Goal: Information Seeking & Learning: Learn about a topic

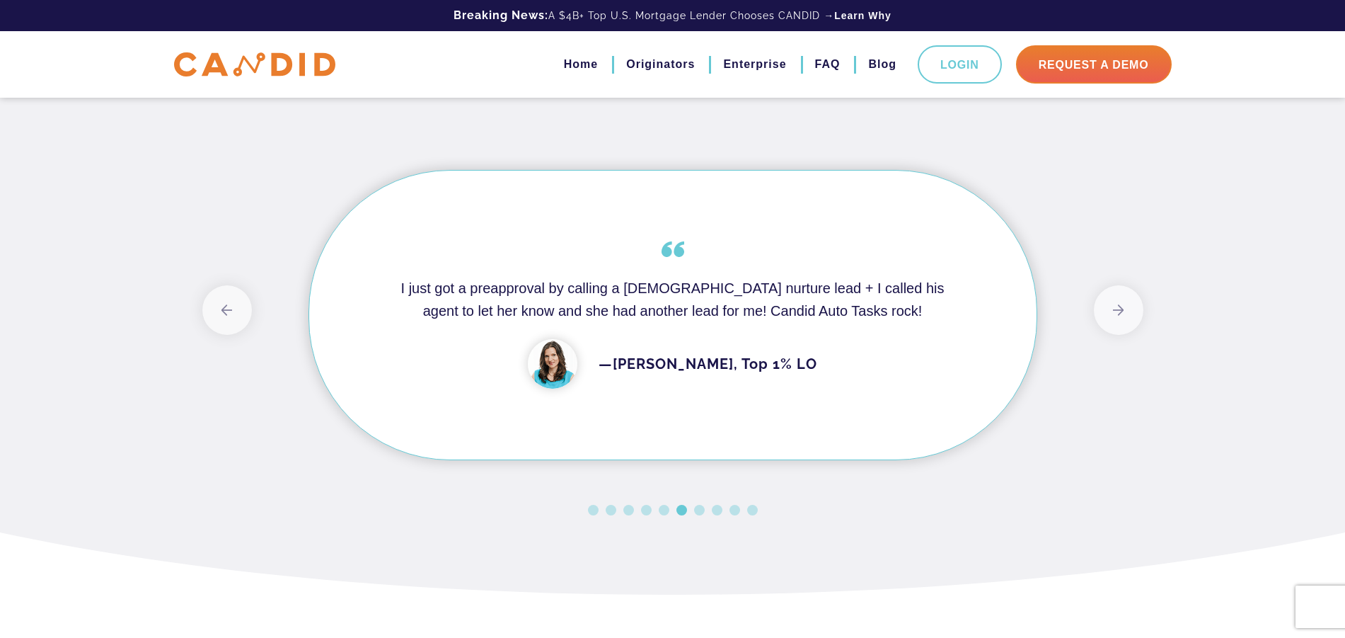
scroll to position [1143, 0]
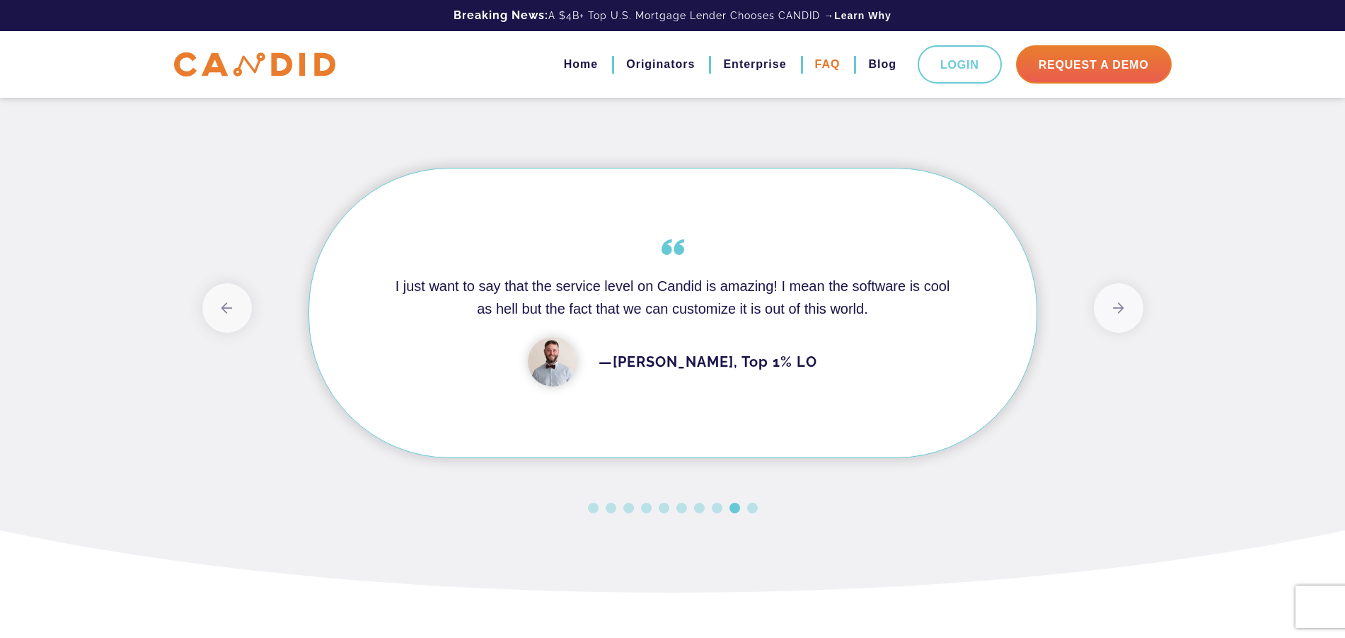
click at [826, 66] on link "FAQ" at bounding box center [827, 64] width 25 height 24
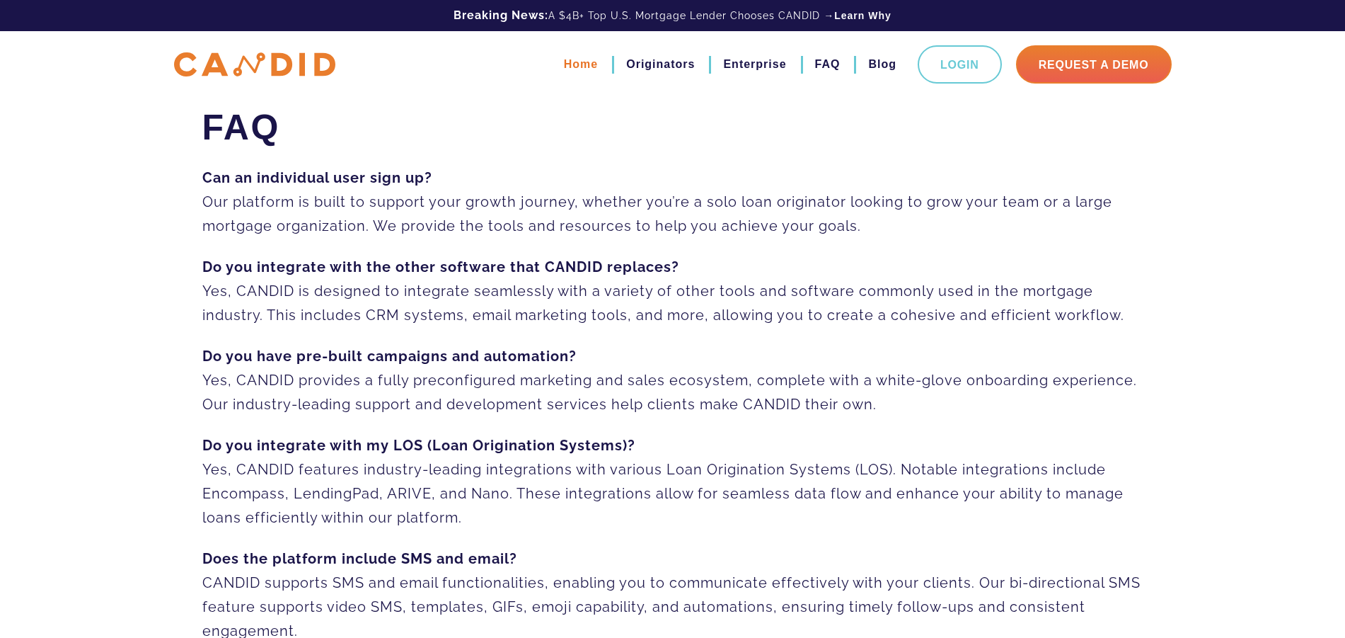
click at [590, 62] on link "Home" at bounding box center [581, 64] width 34 height 24
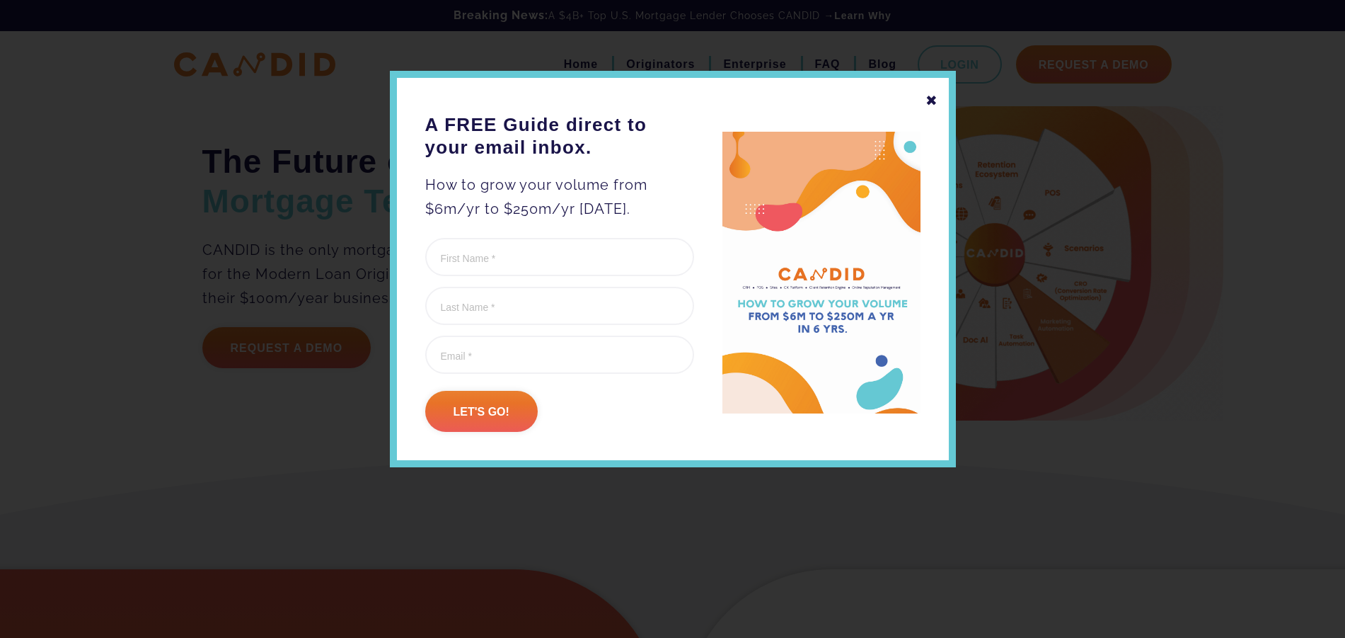
click at [934, 97] on div "✖" at bounding box center [932, 100] width 13 height 24
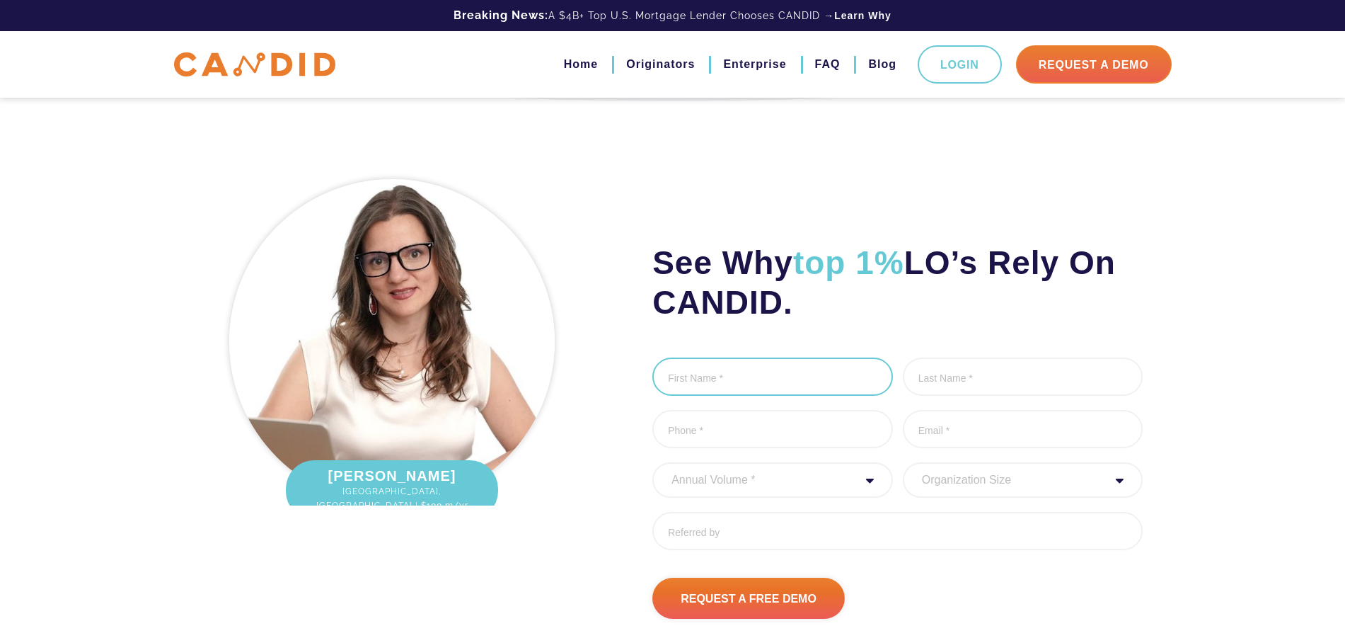
scroll to position [1678, 0]
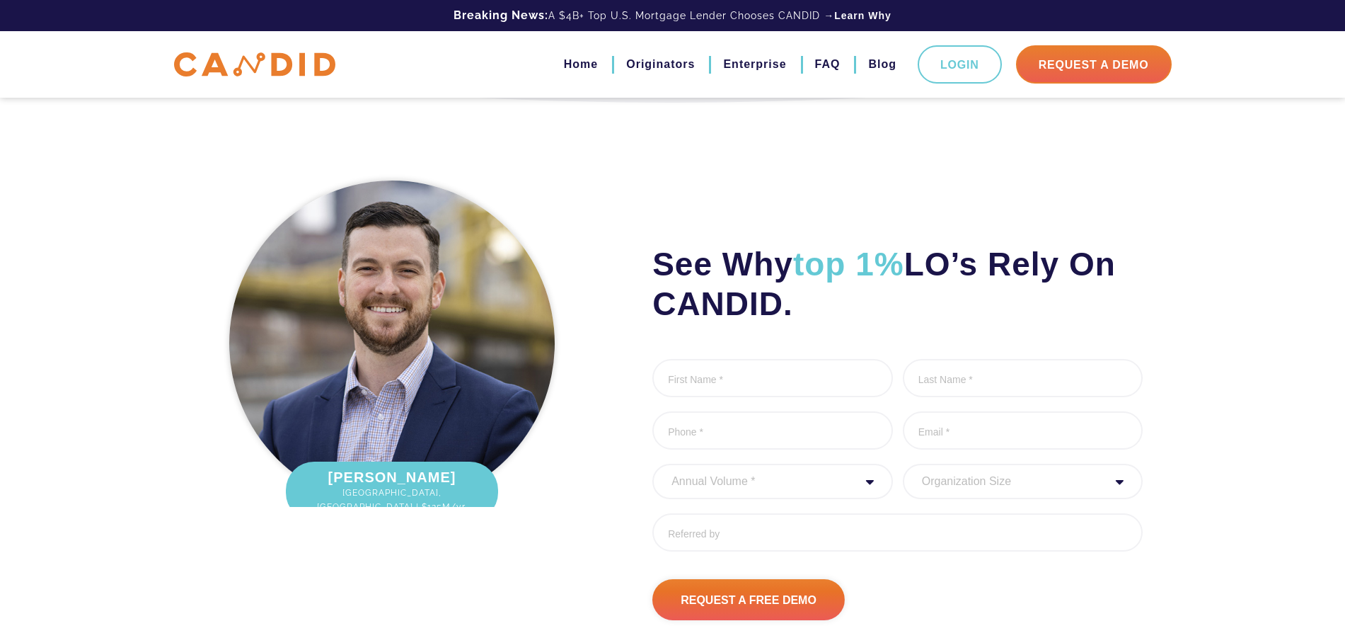
drag, startPoint x: 659, startPoint y: 263, endPoint x: 791, endPoint y: 304, distance: 138.6
click at [791, 304] on h2 "See Why top 1% LO’s Rely On CANDID." at bounding box center [898, 283] width 490 height 79
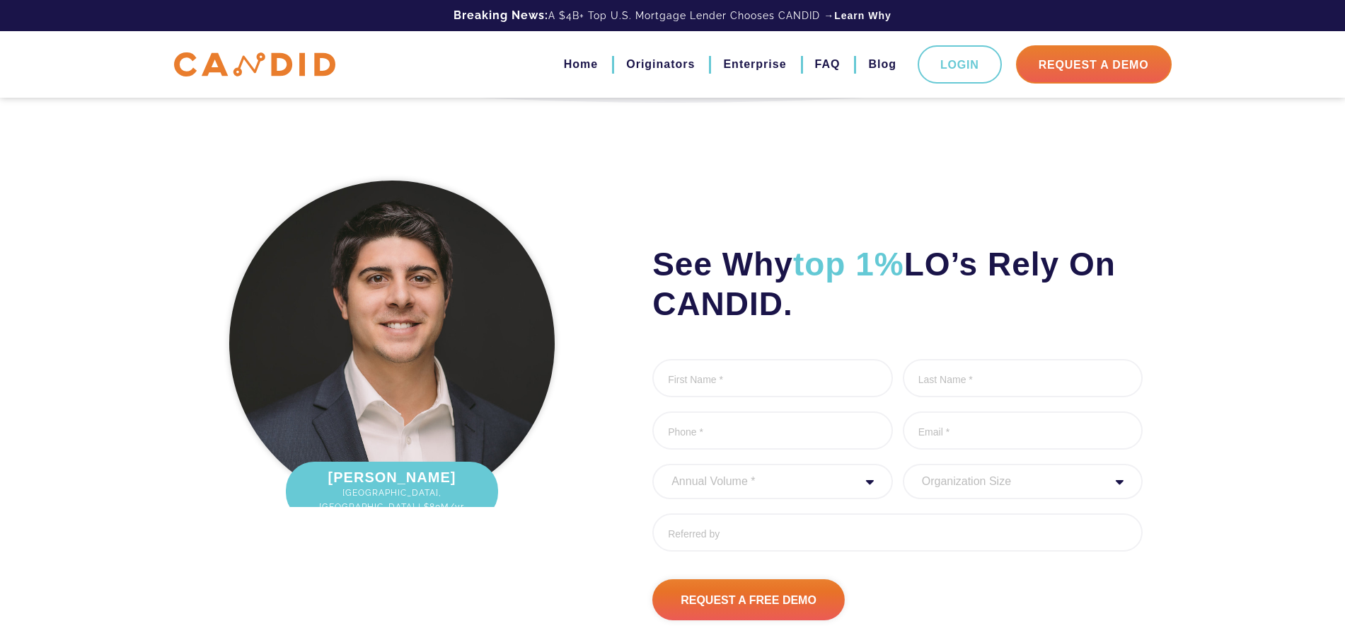
click at [654, 261] on h2 "See Why top 1% LO’s Rely On CANDID." at bounding box center [898, 283] width 490 height 79
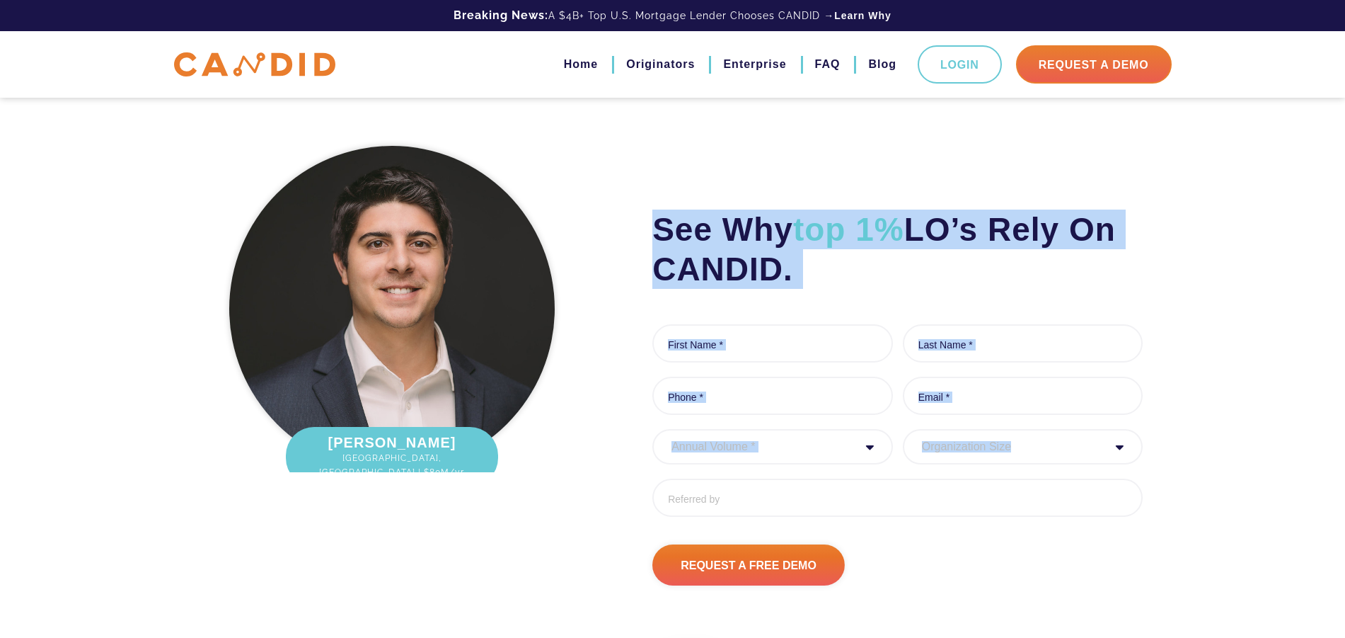
drag, startPoint x: 653, startPoint y: 259, endPoint x: 846, endPoint y: 300, distance: 196.8
click at [847, 300] on div "See Why top 1% LO’s Rely On CANDID. First Name * 0 of 1000 max characters Last …" at bounding box center [872, 362] width 561 height 447
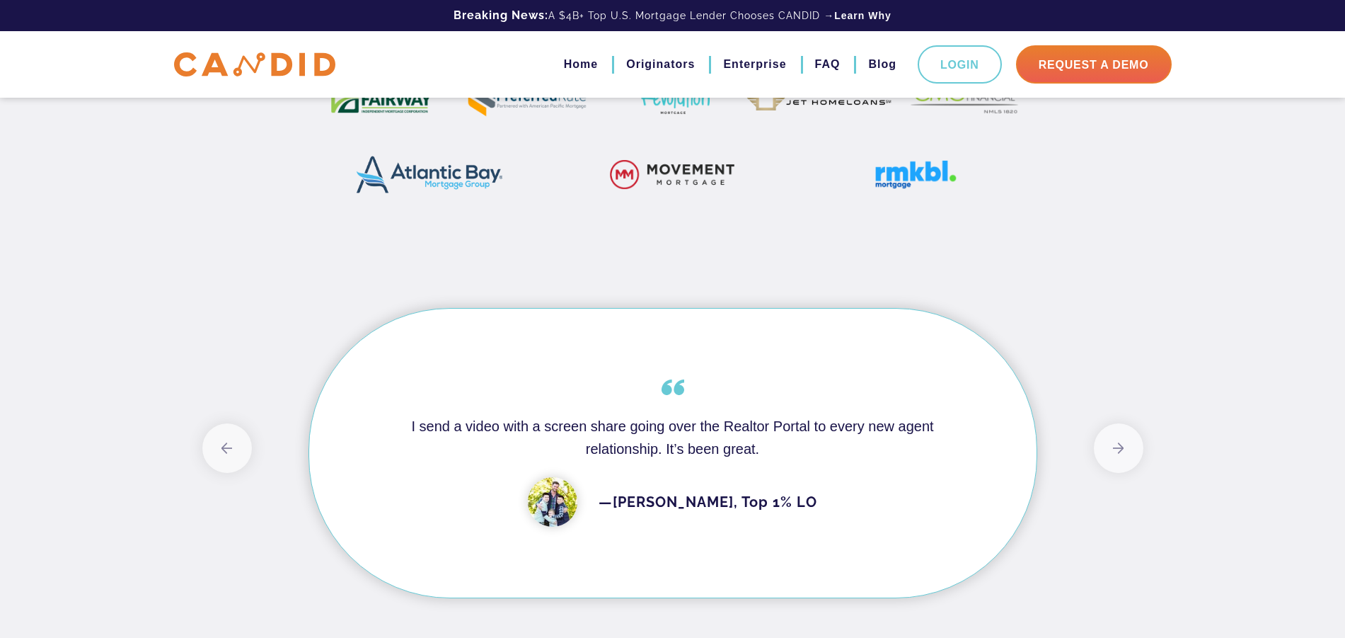
scroll to position [1001, 0]
click at [1127, 449] on button "Next" at bounding box center [1119, 450] width 50 height 50
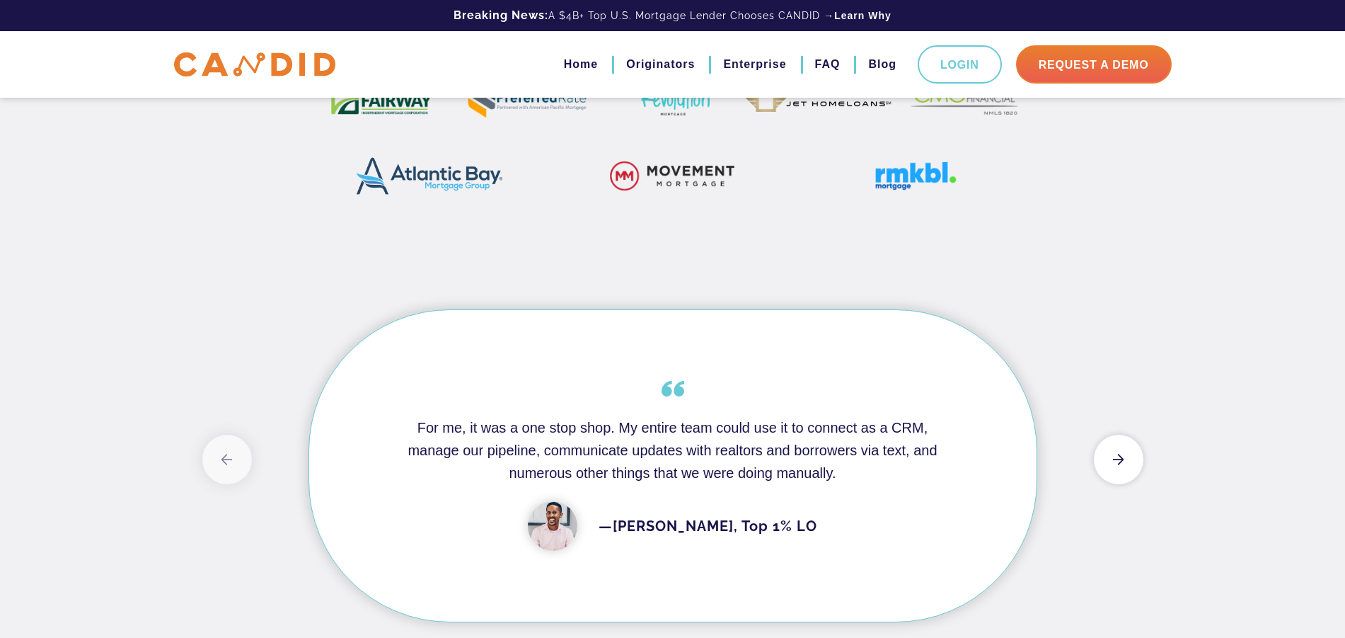
scroll to position [999, 0]
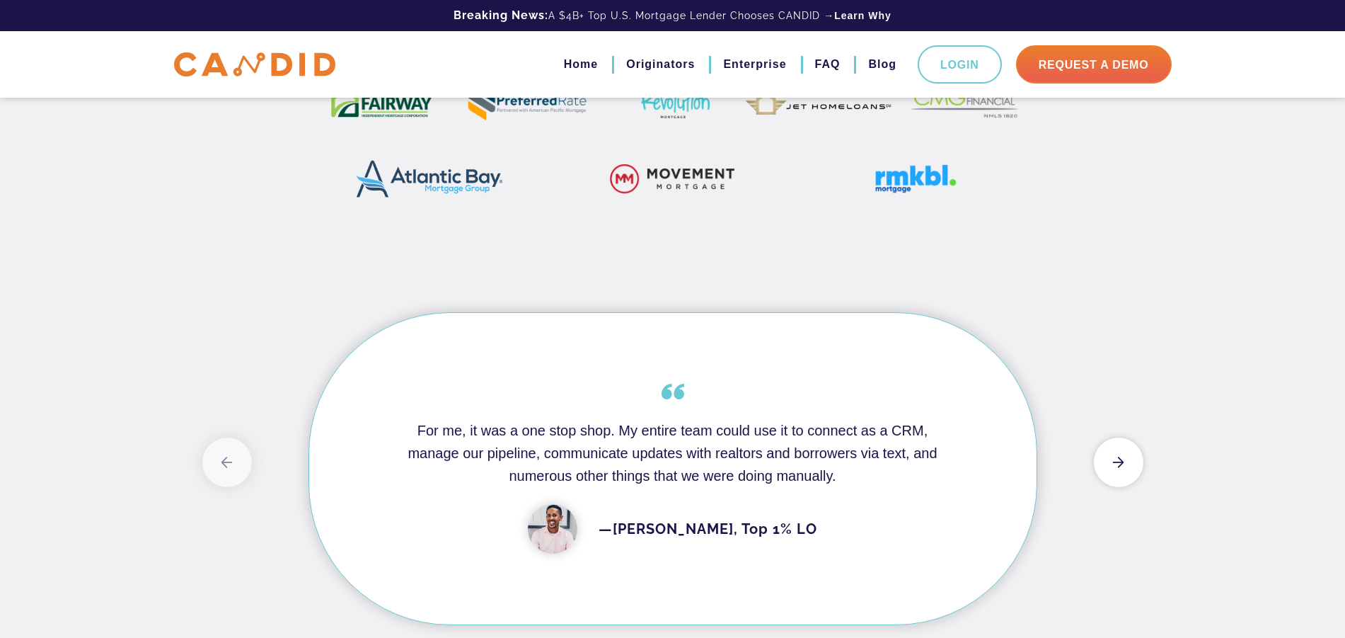
click at [1130, 459] on button "Next" at bounding box center [1119, 462] width 50 height 50
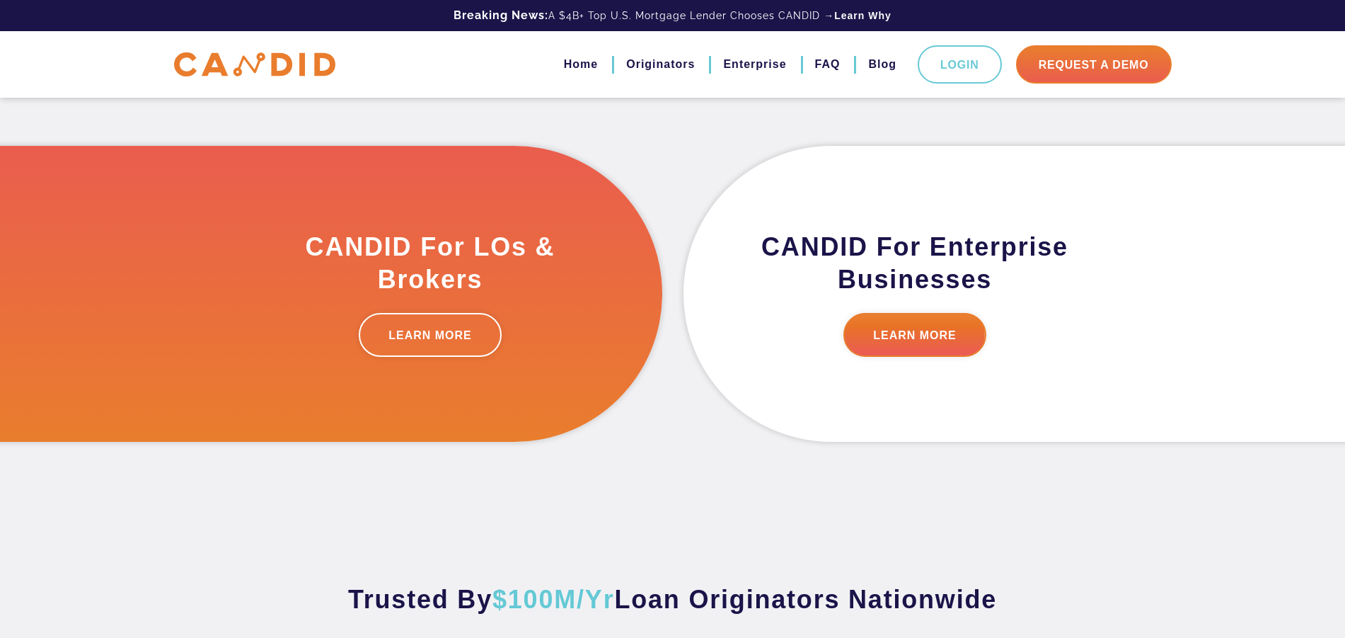
scroll to position [421, 0]
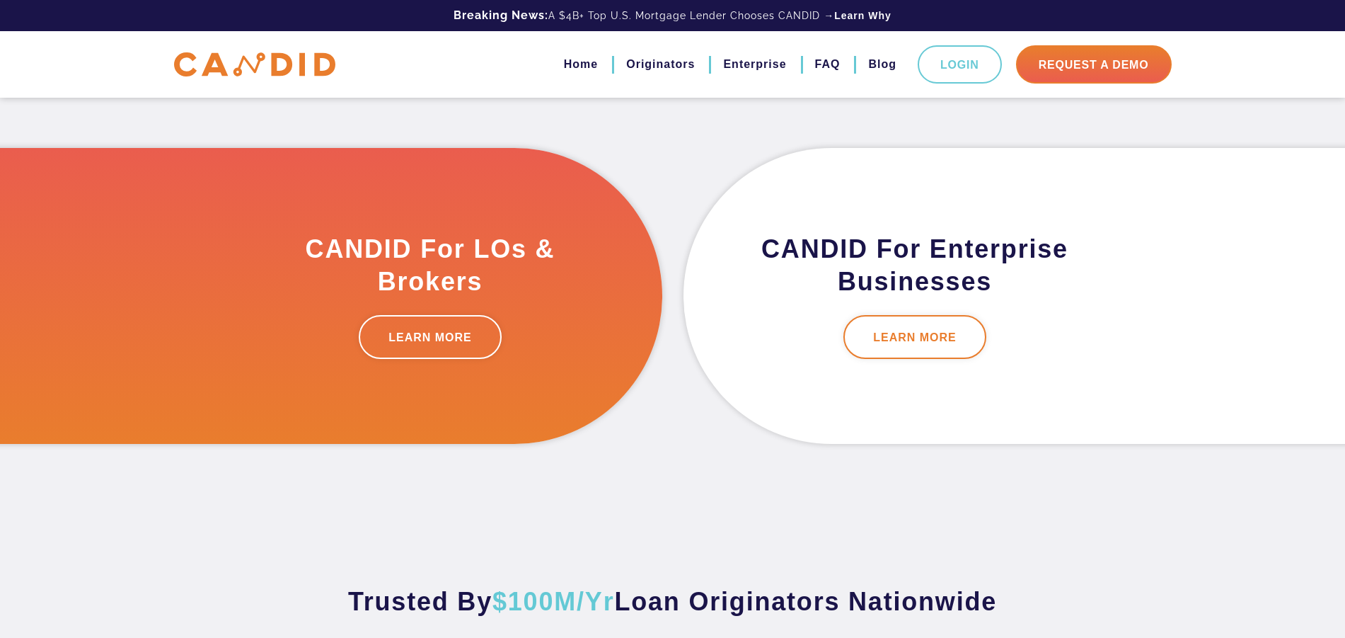
click at [862, 326] on link "LEARN MORE" at bounding box center [915, 337] width 143 height 44
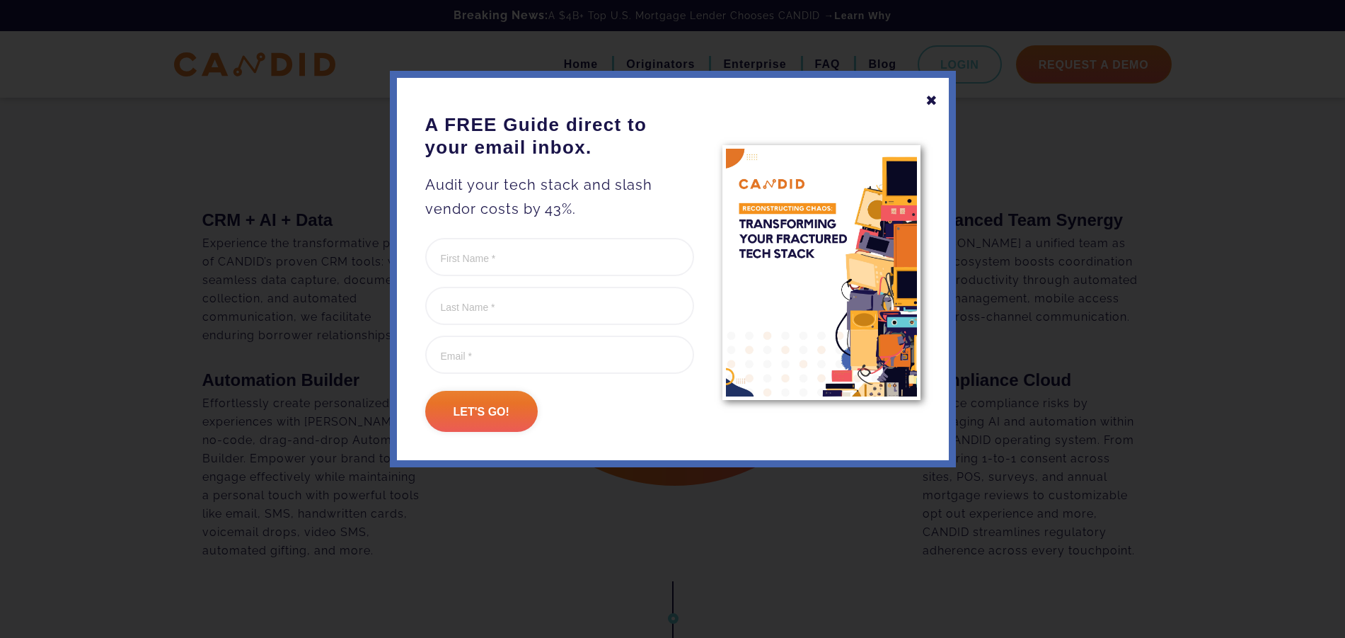
scroll to position [616, 0]
click at [936, 100] on div "✖" at bounding box center [932, 100] width 13 height 24
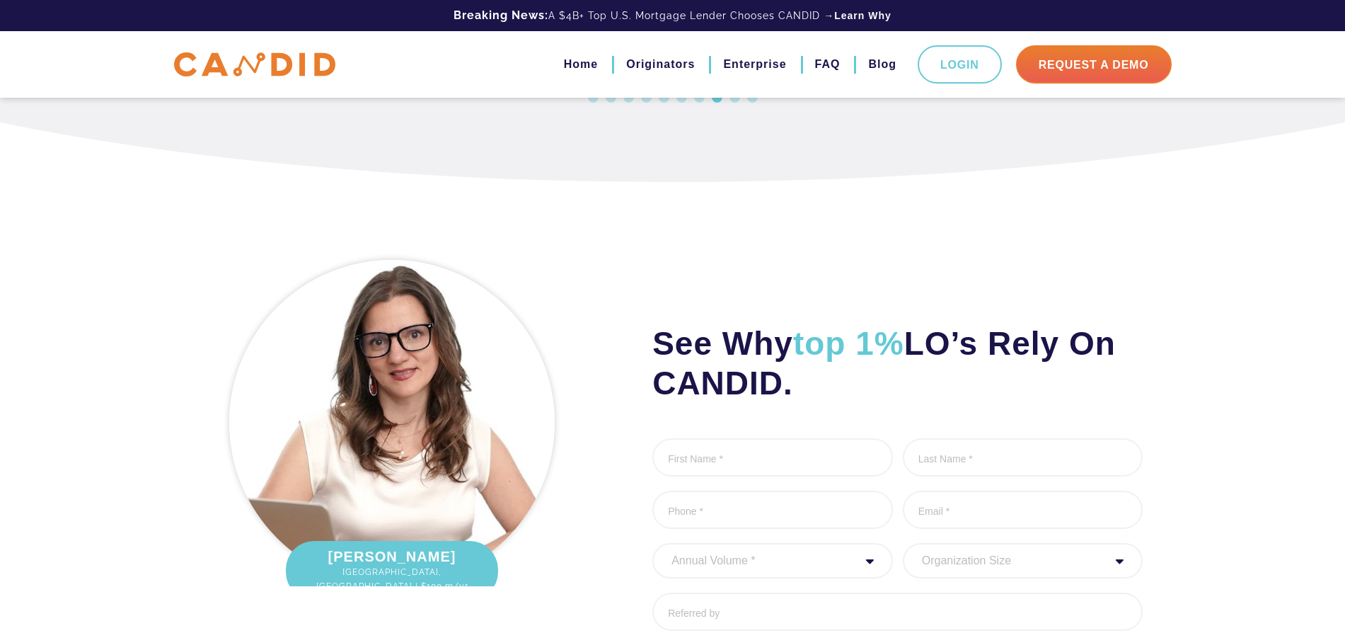
scroll to position [3415, 0]
